Goal: Task Accomplishment & Management: Use online tool/utility

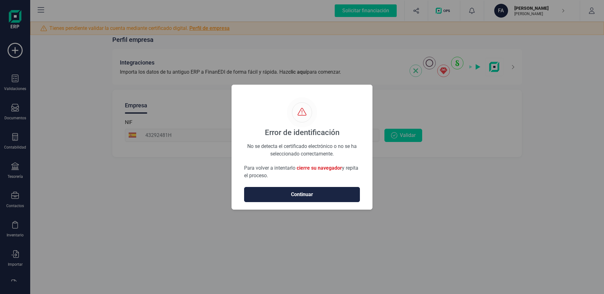
click at [295, 198] on button "Continuar" at bounding box center [302, 194] width 116 height 15
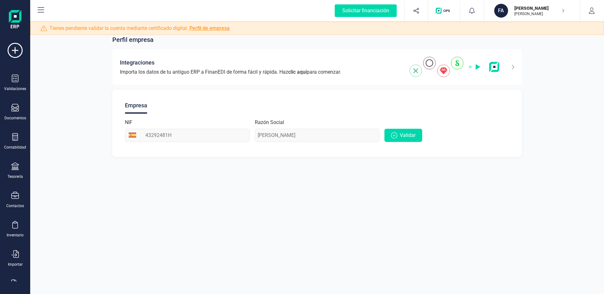
click at [295, 198] on div "Perfil empresa Integraciones Importa los datos de tu antiguo ERP a FinanEDI de …" at bounding box center [316, 147] width 573 height 294
click at [394, 134] on icon "button" at bounding box center [394, 135] width 6 height 6
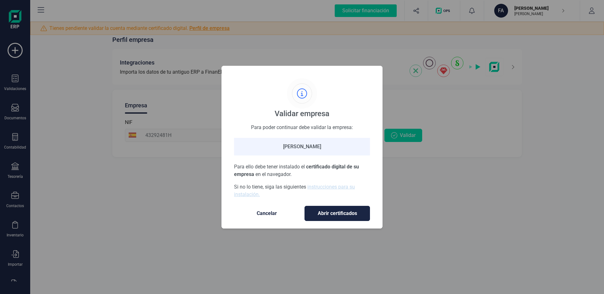
click at [347, 212] on span "Abrir certificados" at bounding box center [337, 213] width 52 height 8
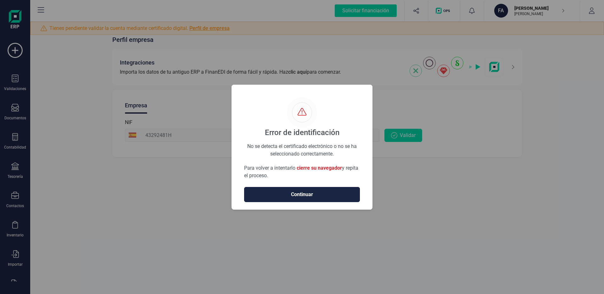
click at [345, 196] on span "Continuar" at bounding box center [302, 194] width 102 height 8
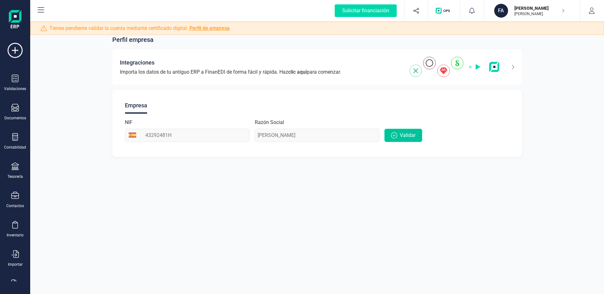
click at [401, 138] on span "Validar" at bounding box center [408, 135] width 16 height 8
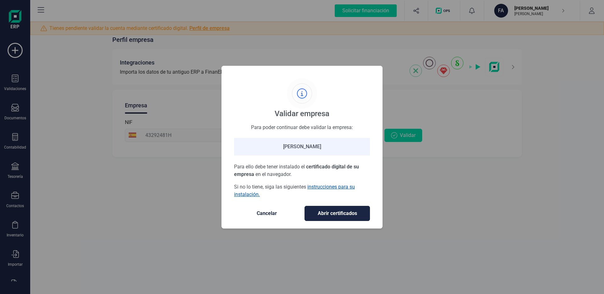
click at [335, 185] on link "instrucciones para su instalación." at bounding box center [294, 191] width 121 height 14
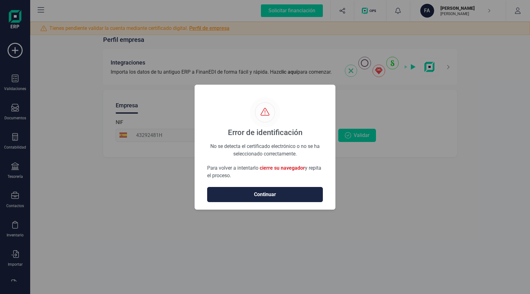
click at [256, 196] on span "Continuar" at bounding box center [265, 194] width 102 height 8
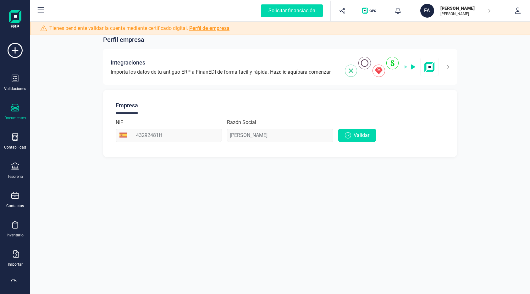
click at [18, 114] on div "Documentos" at bounding box center [15, 112] width 25 height 17
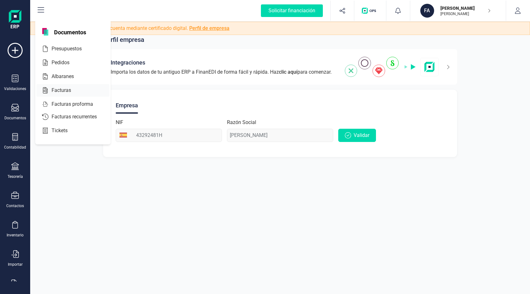
click at [76, 88] on div at bounding box center [76, 90] width 11 height 8
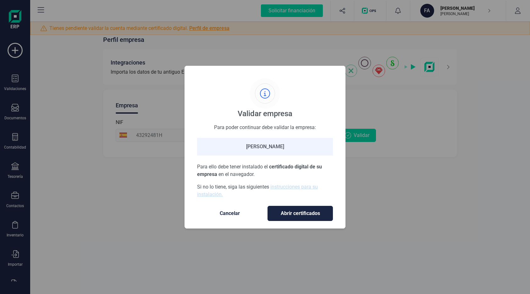
click at [241, 214] on span "Cancelar" at bounding box center [229, 213] width 53 height 8
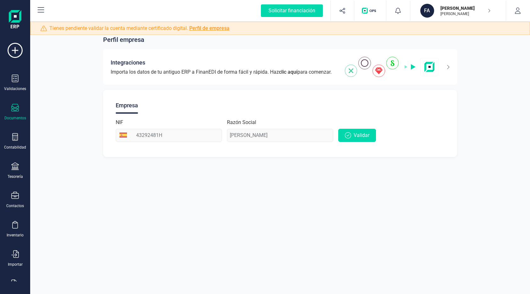
click at [24, 113] on div "Documentos" at bounding box center [15, 112] width 25 height 17
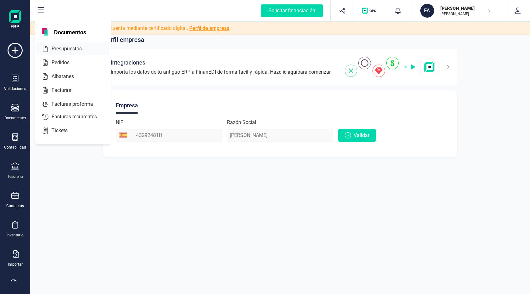
click at [76, 52] on div "Presupuestos" at bounding box center [72, 48] width 73 height 13
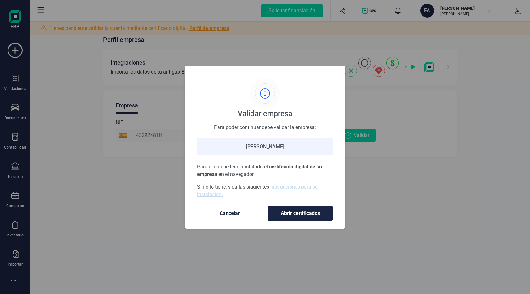
click at [312, 218] on button "Abrir certificados" at bounding box center [300, 213] width 65 height 15
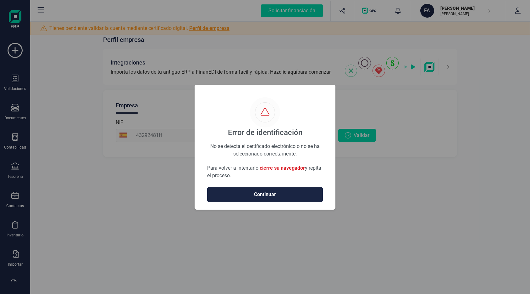
click at [287, 198] on span "Continuar" at bounding box center [265, 194] width 102 height 8
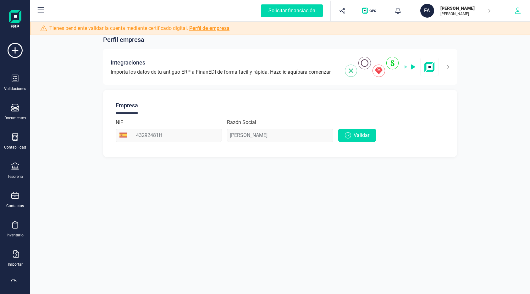
click at [518, 11] on icon "button" at bounding box center [518, 11] width 6 height 6
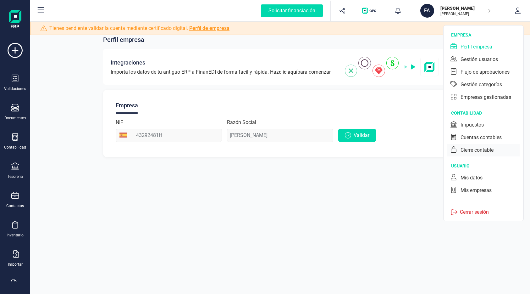
click at [474, 153] on div "Cierre contable" at bounding box center [477, 150] width 33 height 8
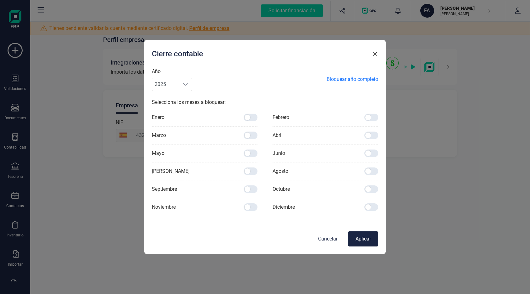
click at [251, 118] on div at bounding box center [251, 117] width 14 height 8
click at [244, 118] on input "checkbox" at bounding box center [243, 117] width 0 height 0
checkbox input "true"
click at [252, 137] on div at bounding box center [251, 135] width 14 height 8
click at [244, 135] on input "checkbox" at bounding box center [243, 135] width 0 height 0
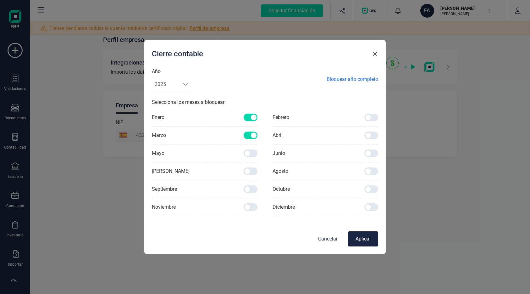
checkbox input "true"
click at [370, 119] on div at bounding box center [371, 117] width 14 height 8
click at [364, 118] on input "checkbox" at bounding box center [364, 117] width 0 height 0
checkbox input "true"
click at [363, 240] on button "Aplicar" at bounding box center [363, 238] width 30 height 15
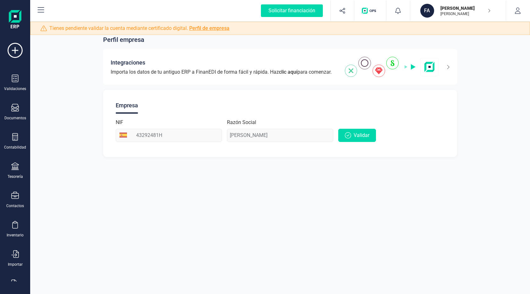
click at [40, 10] on icon at bounding box center [41, 10] width 8 height 8
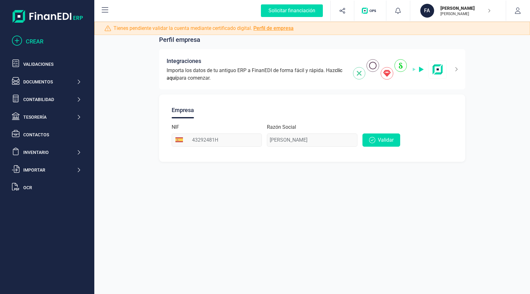
click at [45, 47] on div "CREAR" at bounding box center [46, 41] width 74 height 13
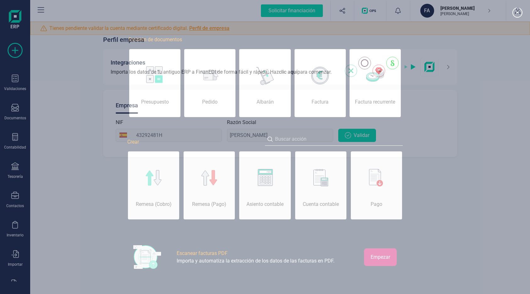
scroll to position [0, 31]
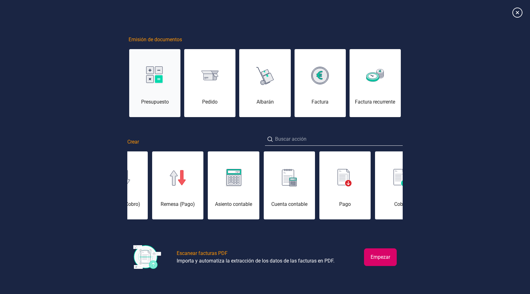
click at [153, 98] on div "Presupuesto" at bounding box center [154, 102] width 51 height 8
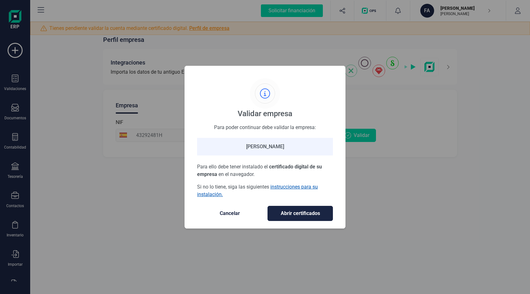
click at [301, 186] on link "instrucciones para su instalación." at bounding box center [257, 191] width 121 height 14
click at [227, 212] on span "Cancelar" at bounding box center [229, 213] width 53 height 8
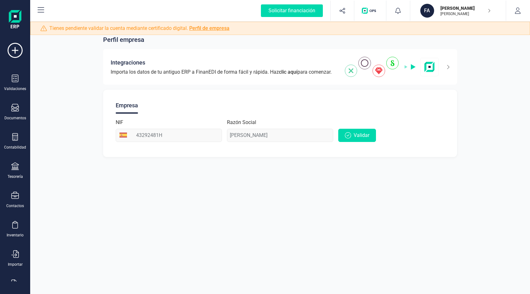
click at [371, 12] on img "button" at bounding box center [370, 11] width 17 height 6
